Goal: Obtain resource: Download file/media

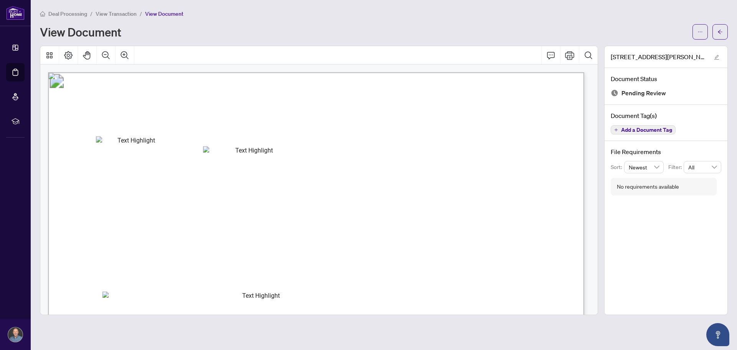
scroll to position [153, 0]
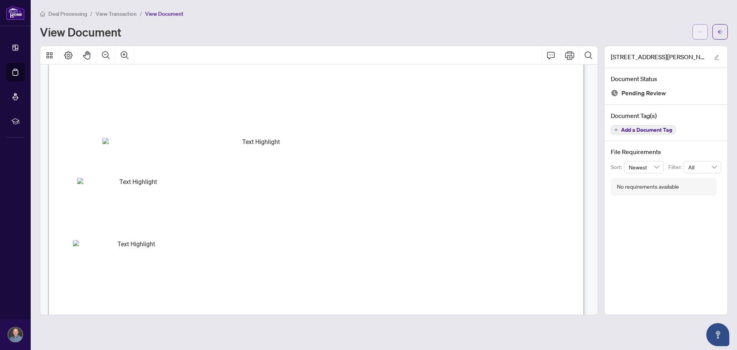
click at [696, 32] on button "button" at bounding box center [699, 31] width 15 height 15
click at [650, 48] on span "Download" at bounding box center [672, 48] width 58 height 8
drag, startPoint x: 645, startPoint y: 238, endPoint x: 625, endPoint y: 221, distance: 25.4
click at [645, 238] on div "[STREET_ADDRESS][PERSON_NAME] 213-Trade Sheet-[PERSON_NAME].pdf Document Status…" at bounding box center [666, 180] width 124 height 269
click at [122, 12] on span "View Transaction" at bounding box center [116, 13] width 41 height 7
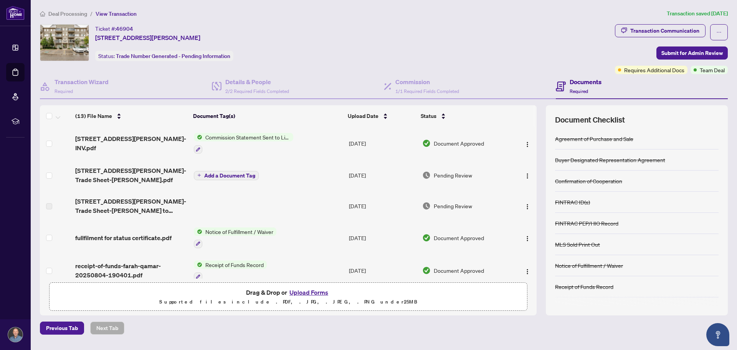
drag, startPoint x: 71, startPoint y: 14, endPoint x: 88, endPoint y: 19, distance: 18.5
drag, startPoint x: 99, startPoint y: 23, endPoint x: 341, endPoint y: 44, distance: 243.0
click at [342, 44] on div "Ticket #: 46904 [STREET_ADDRESS][PERSON_NAME] Status: Trade Number Generated - …" at bounding box center [326, 42] width 572 height 37
drag, startPoint x: 58, startPoint y: 13, endPoint x: 3, endPoint y: 8, distance: 54.3
drag, startPoint x: 14, startPoint y: 11, endPoint x: 358, endPoint y: 44, distance: 345.4
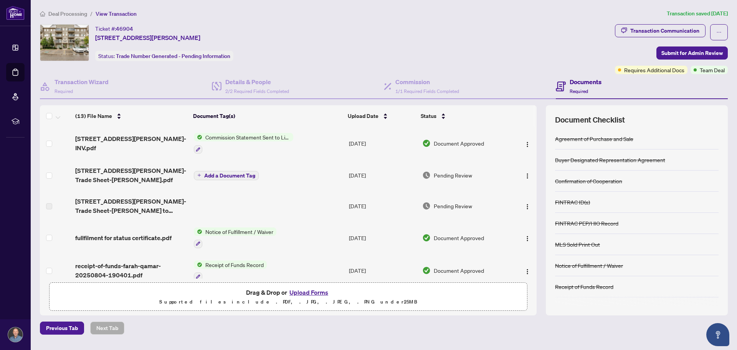
click at [358, 44] on div "Ticket #: 46904 [STREET_ADDRESS][PERSON_NAME] Status: Trade Number Generated - …" at bounding box center [326, 42] width 572 height 37
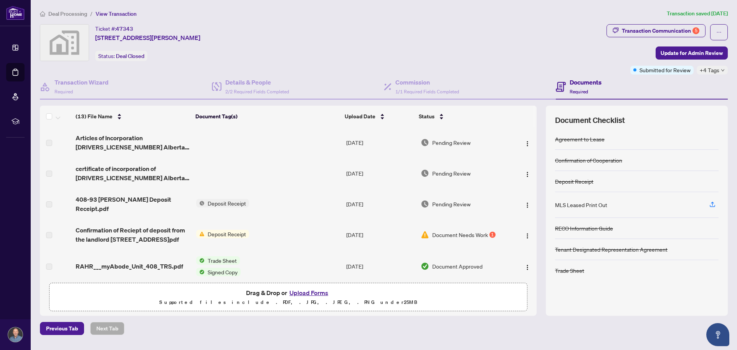
click at [70, 13] on span "Deal Processing" at bounding box center [67, 13] width 39 height 7
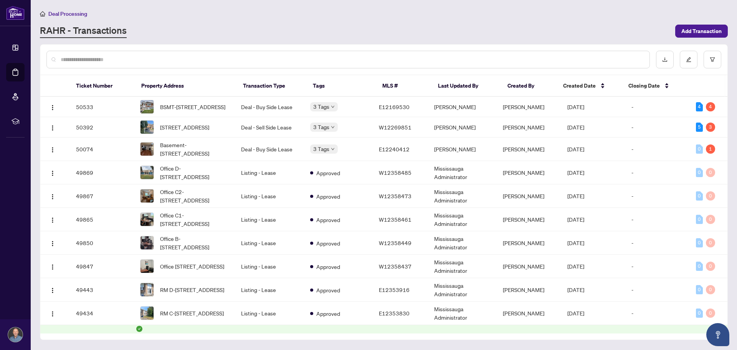
click at [181, 62] on input "text" at bounding box center [352, 59] width 582 height 8
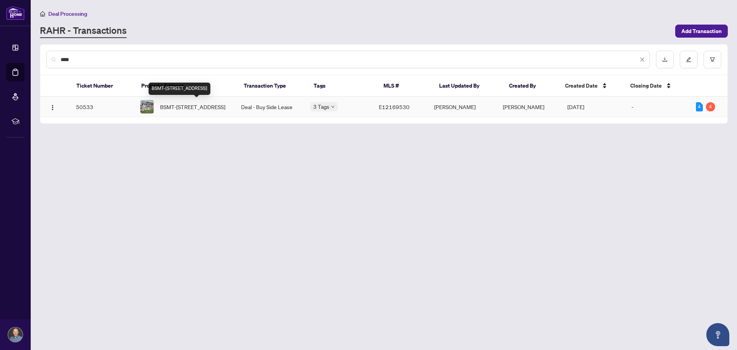
type input "****"
click at [185, 105] on span "BSMT-19 Lynvalley Cres, Toronto, Ontario M1R 2V1, Canada" at bounding box center [192, 106] width 65 height 8
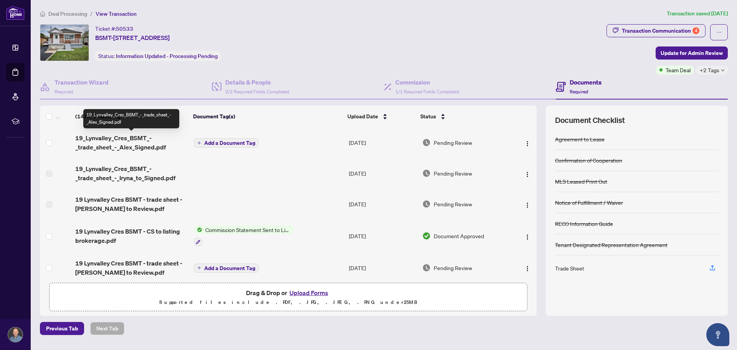
click at [130, 142] on span "19_Lynvalley_Cres_BSMT_-_trade_sheet_-_Alex_Signed.pdf" at bounding box center [131, 142] width 112 height 18
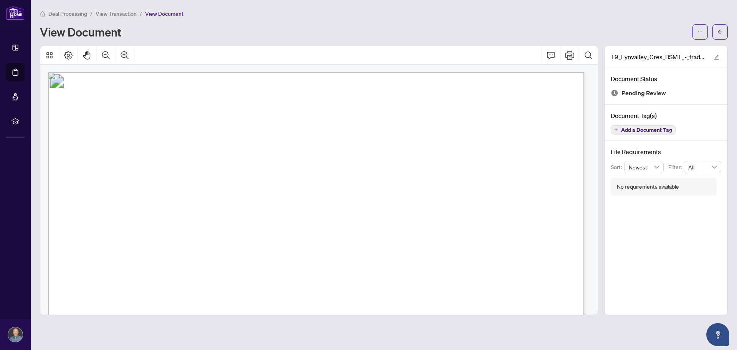
click at [78, 13] on span "Deal Processing" at bounding box center [67, 13] width 39 height 7
